Goal: Information Seeking & Learning: Learn about a topic

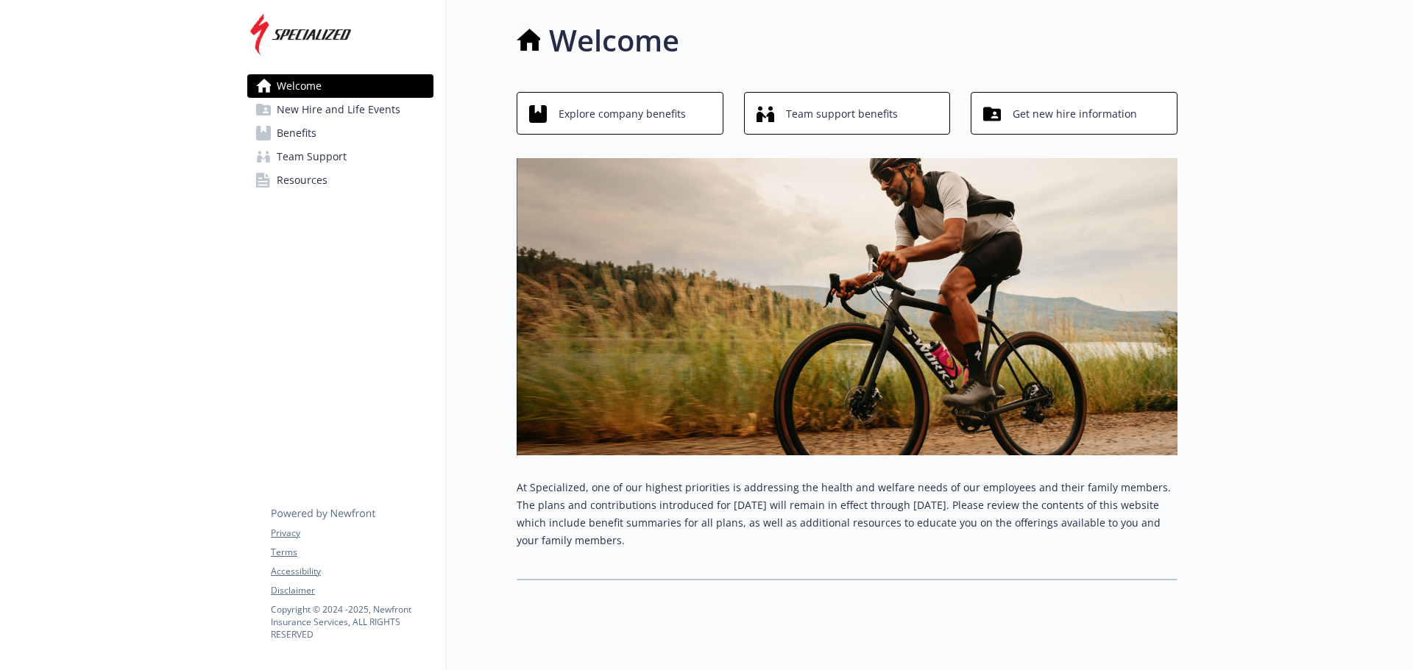
click at [307, 125] on span "Benefits" at bounding box center [297, 133] width 40 height 24
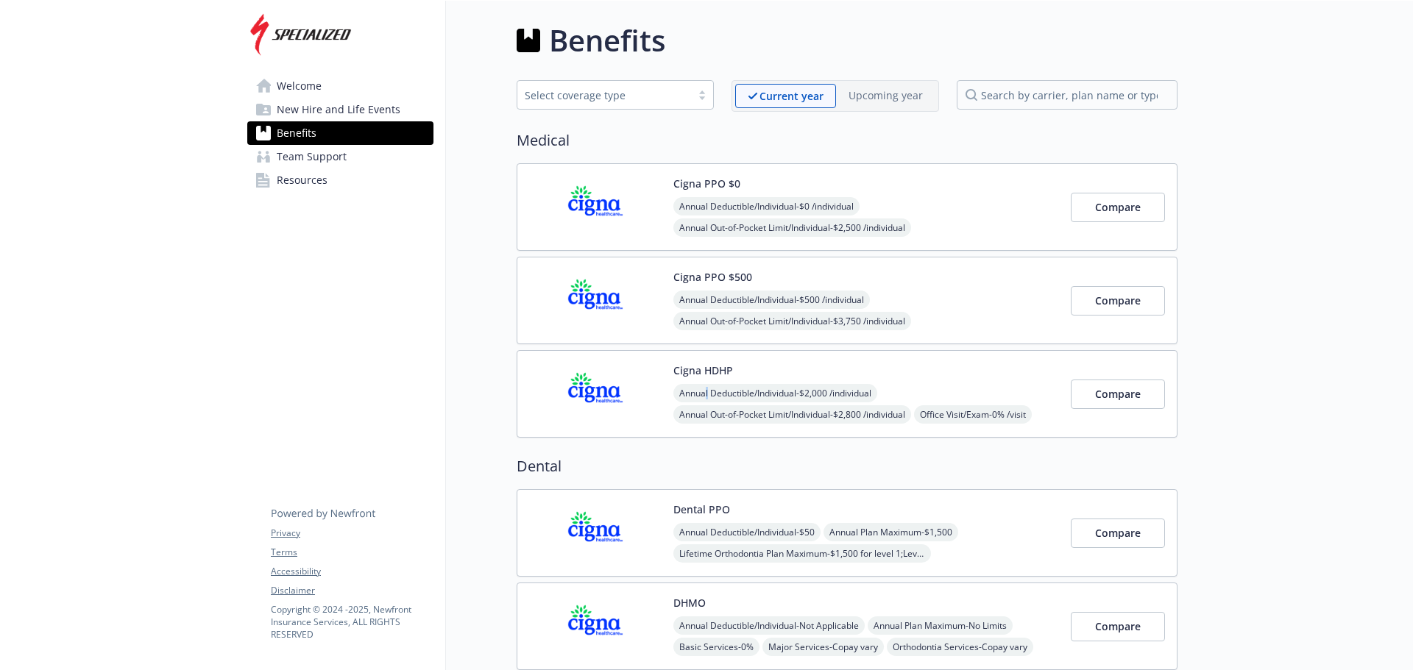
click at [707, 381] on div "Cigna HDHP Annual Deductible/Individual - $2,000 /individual Annual Out-of-Pock…" at bounding box center [866, 394] width 386 height 63
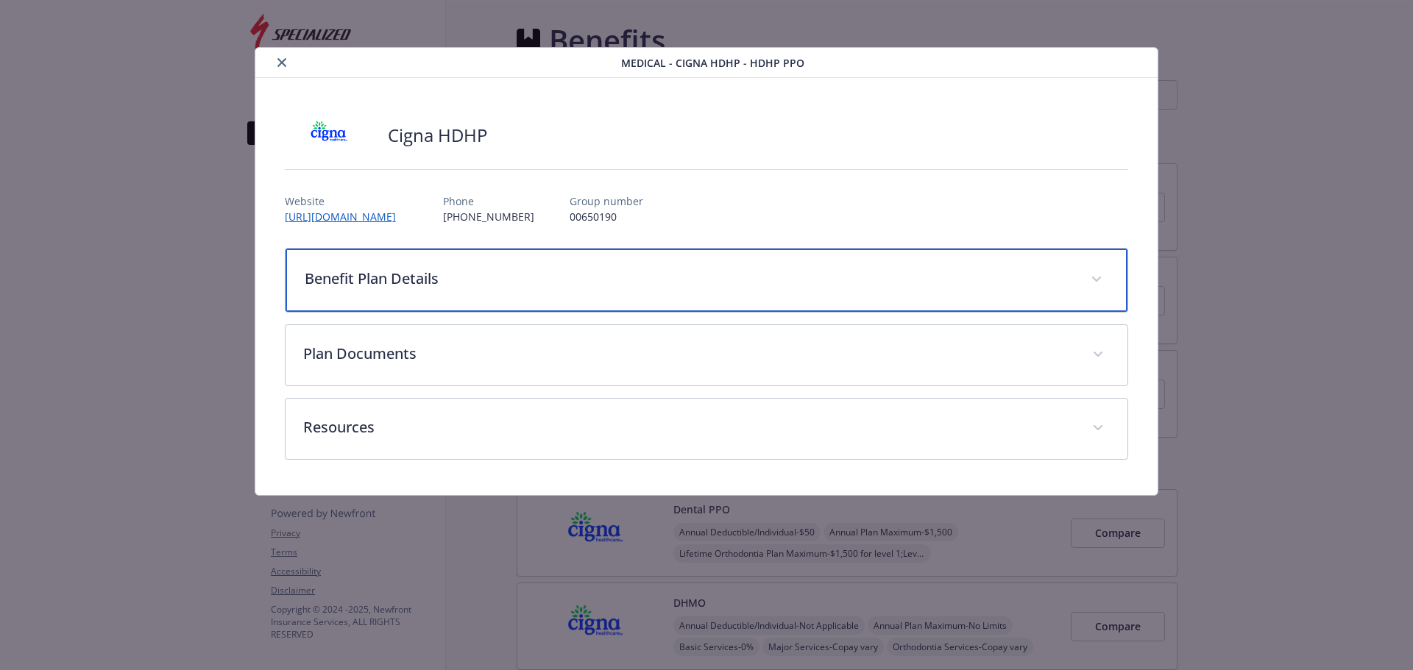
click at [367, 288] on div "Benefit Plan Details" at bounding box center [707, 280] width 843 height 63
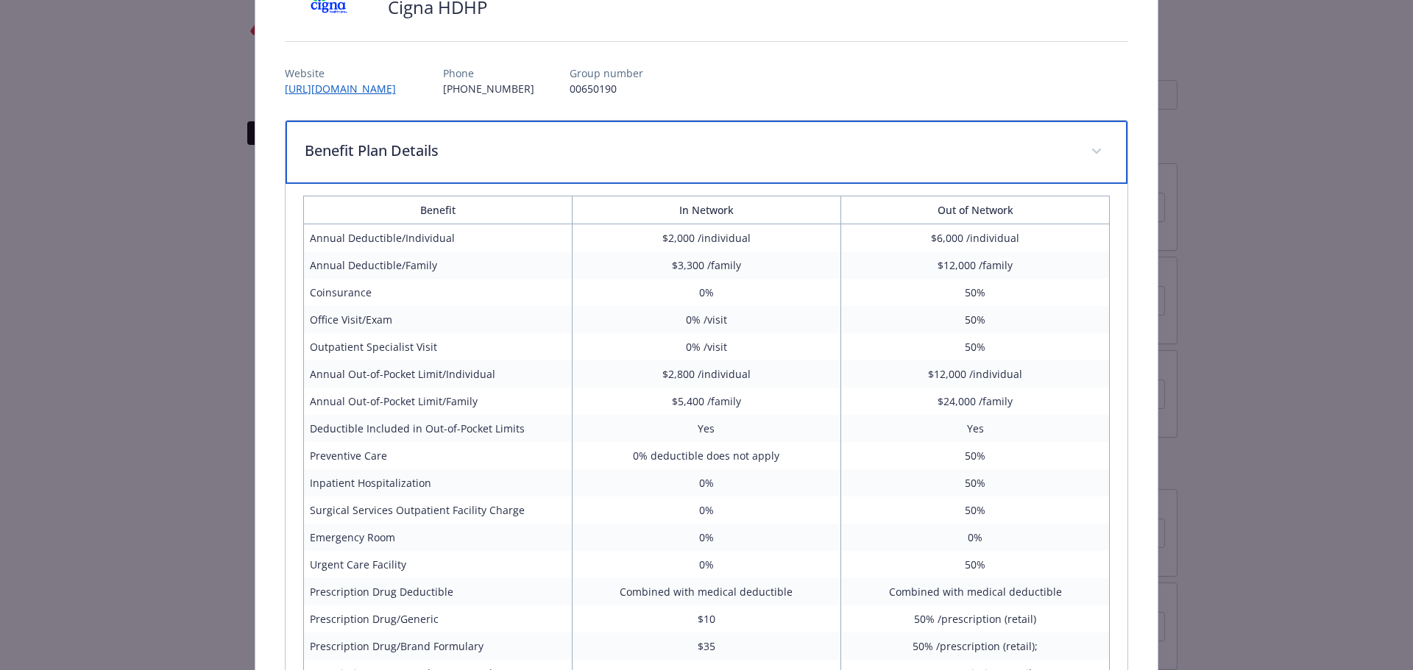
scroll to position [147, 0]
